Goal: Download file/media

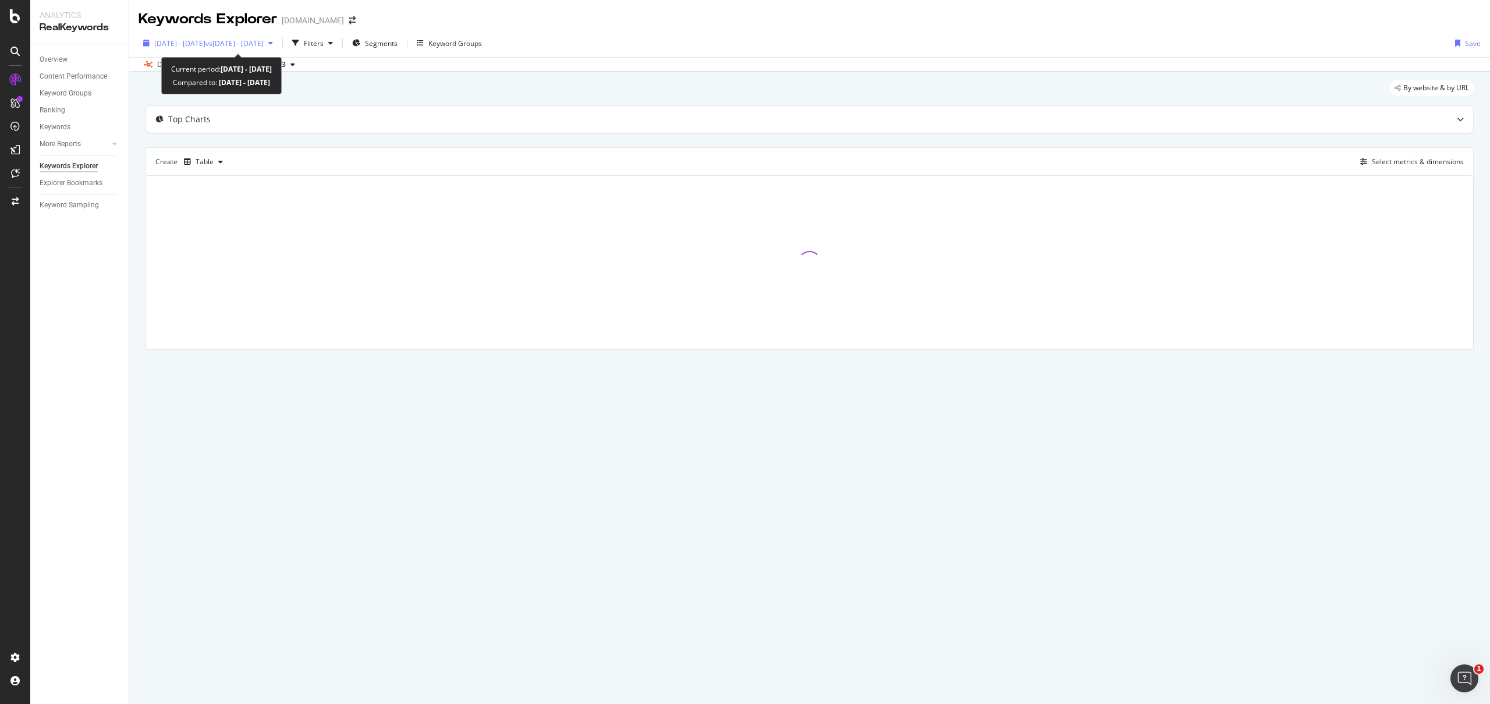
click at [247, 47] on span "vs [DATE] - [DATE]" at bounding box center [234, 43] width 58 height 10
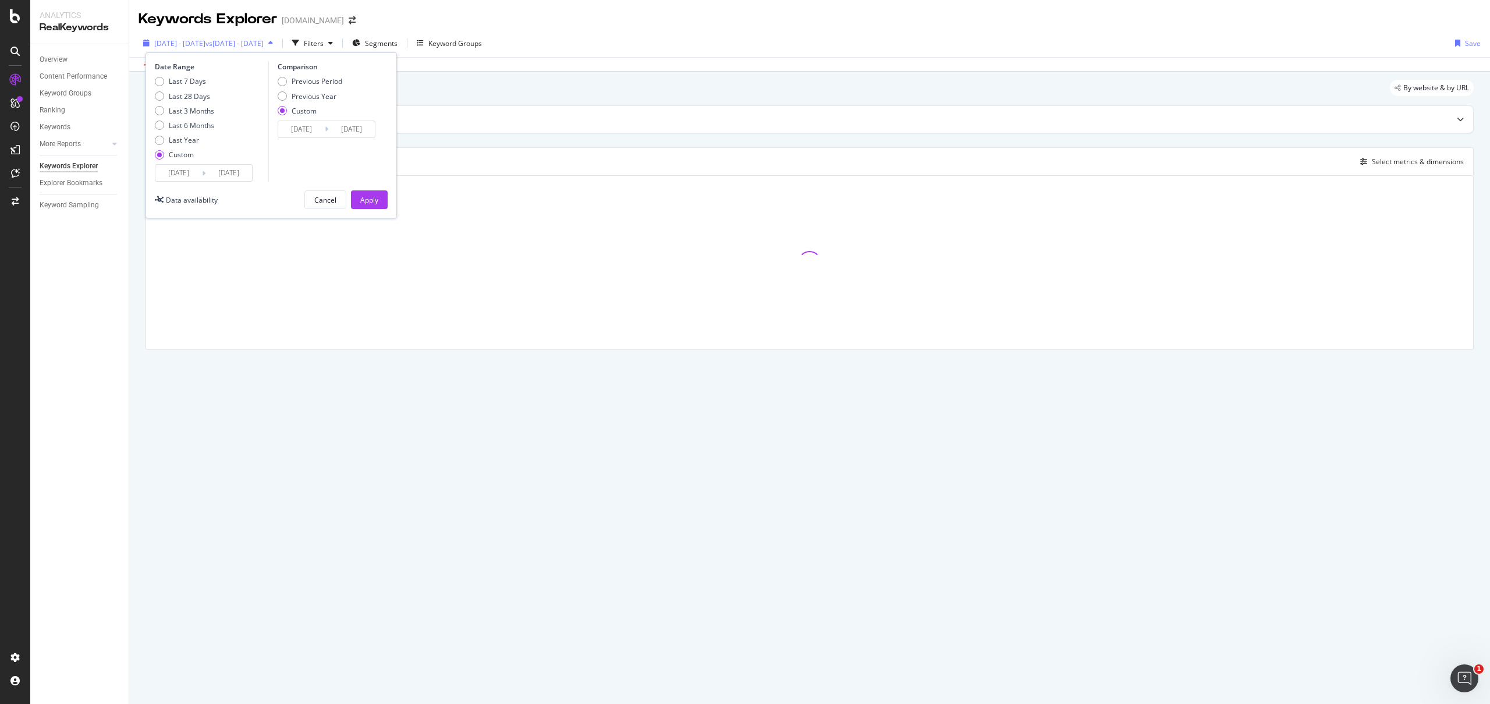
click at [248, 45] on span "vs [DATE] - [DATE]" at bounding box center [234, 43] width 58 height 10
click at [449, 95] on div "By website & by URL" at bounding box center [810, 93] width 1328 height 26
click at [286, 69] on span "[DATE] #3" at bounding box center [269, 64] width 33 height 10
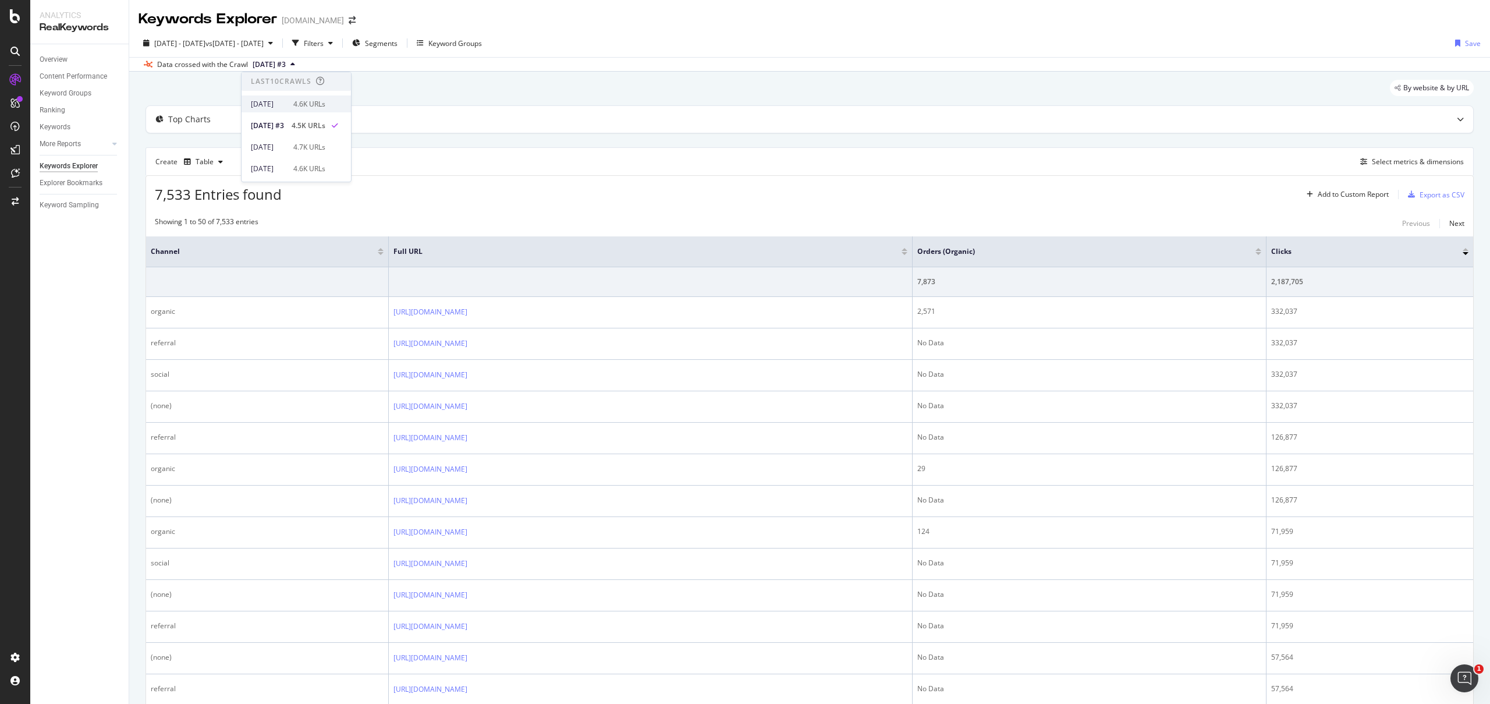
click at [313, 103] on div "[DATE] 4.6K URLs" at bounding box center [288, 104] width 75 height 10
click at [1433, 196] on div "Export as CSV" at bounding box center [1442, 195] width 45 height 10
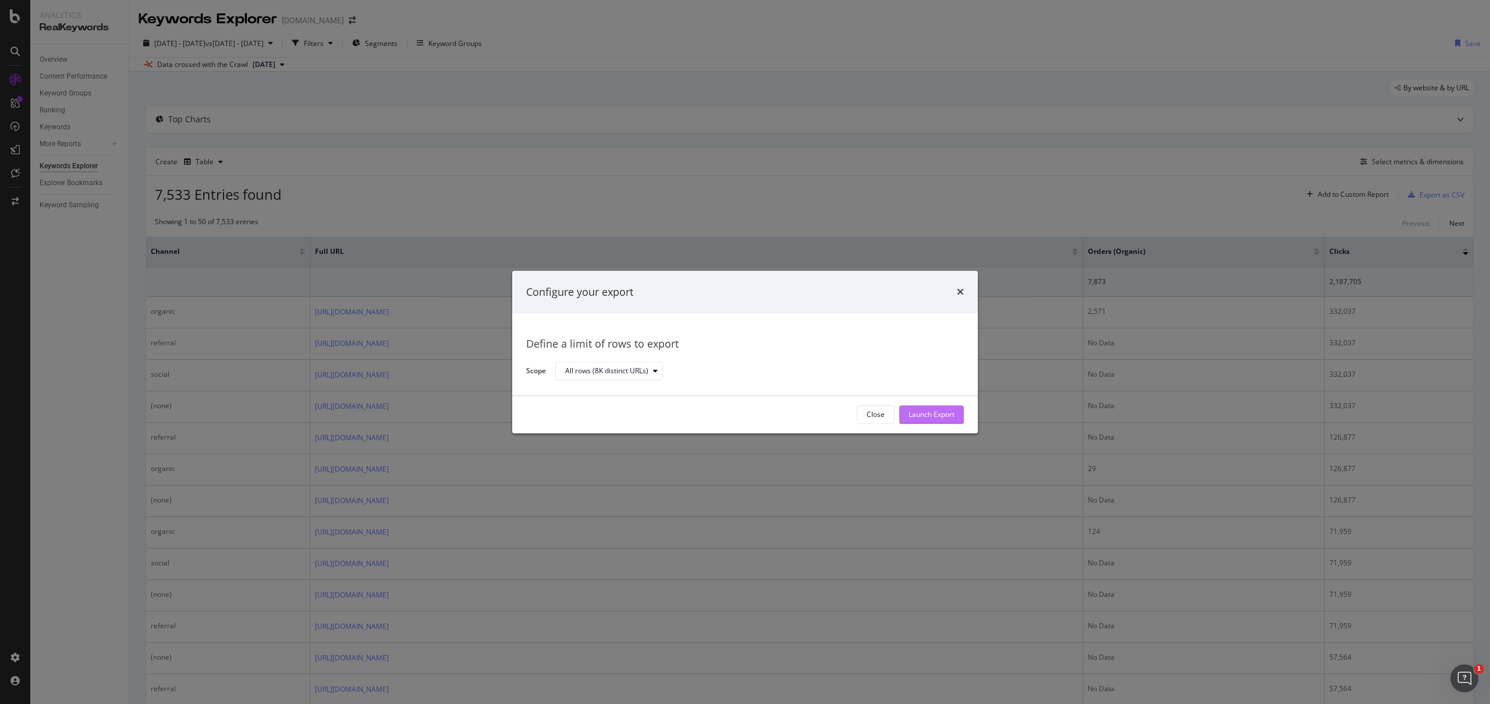
click at [941, 415] on div "Launch Export" at bounding box center [932, 415] width 46 height 10
